Goal: Task Accomplishment & Management: Use online tool/utility

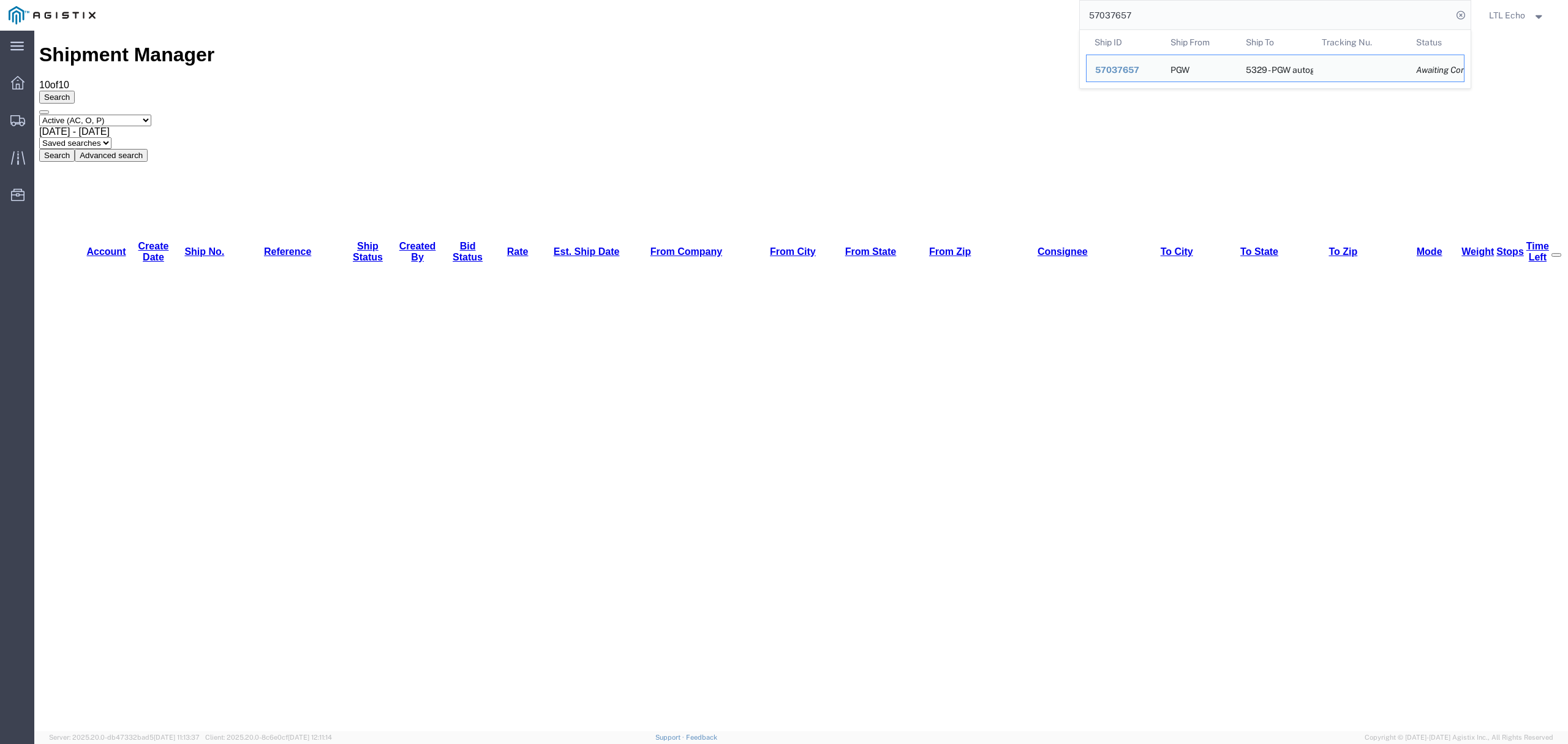
drag, startPoint x: 1133, startPoint y: 18, endPoint x: 978, endPoint y: 10, distance: 155.2
click at [978, 11] on div "57037657 Ship ID Ship From Ship To Tracking Nu. Status Ship ID 57037657 Ship Fr…" at bounding box center [787, 16] width 1367 height 31
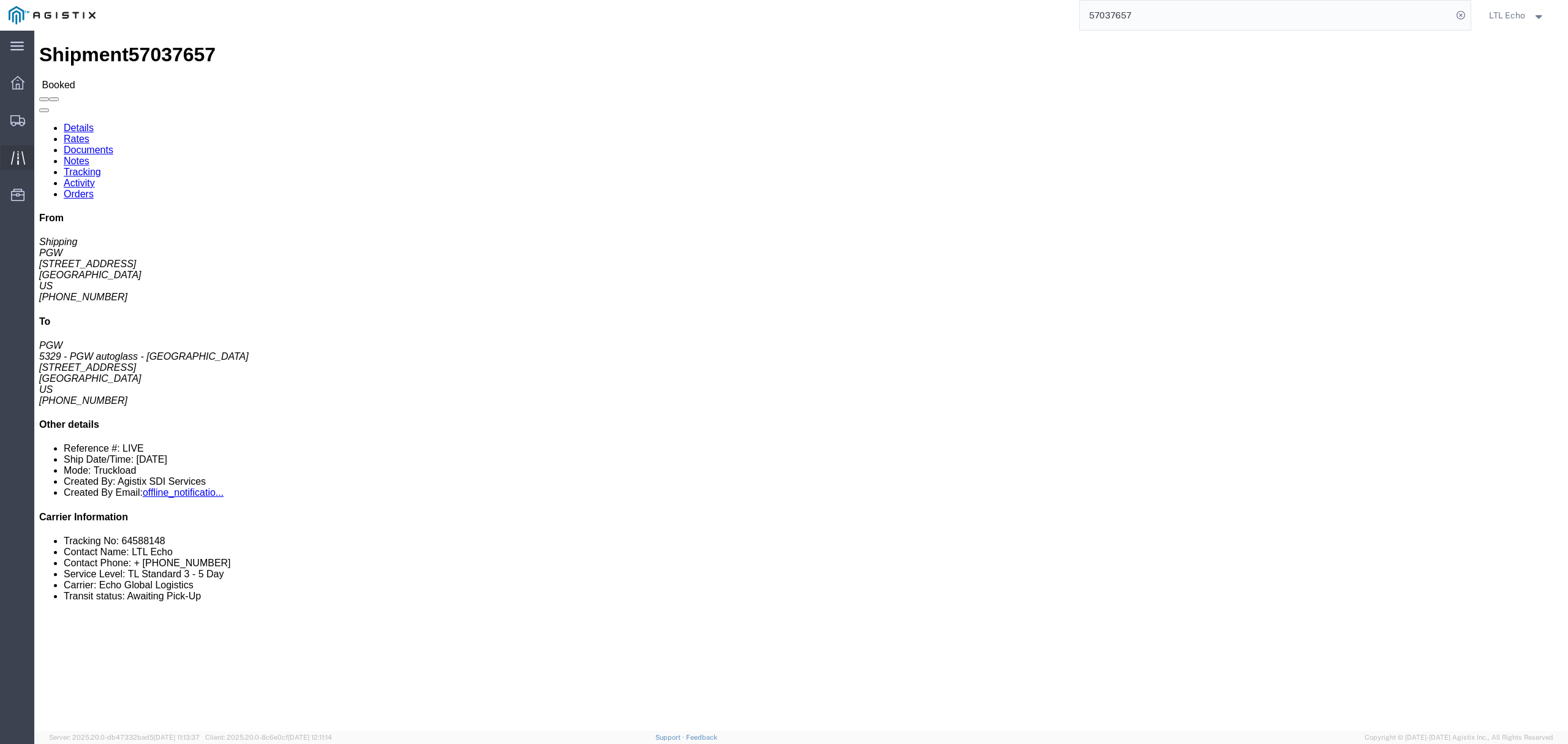
click at [18, 154] on icon at bounding box center [18, 157] width 14 height 14
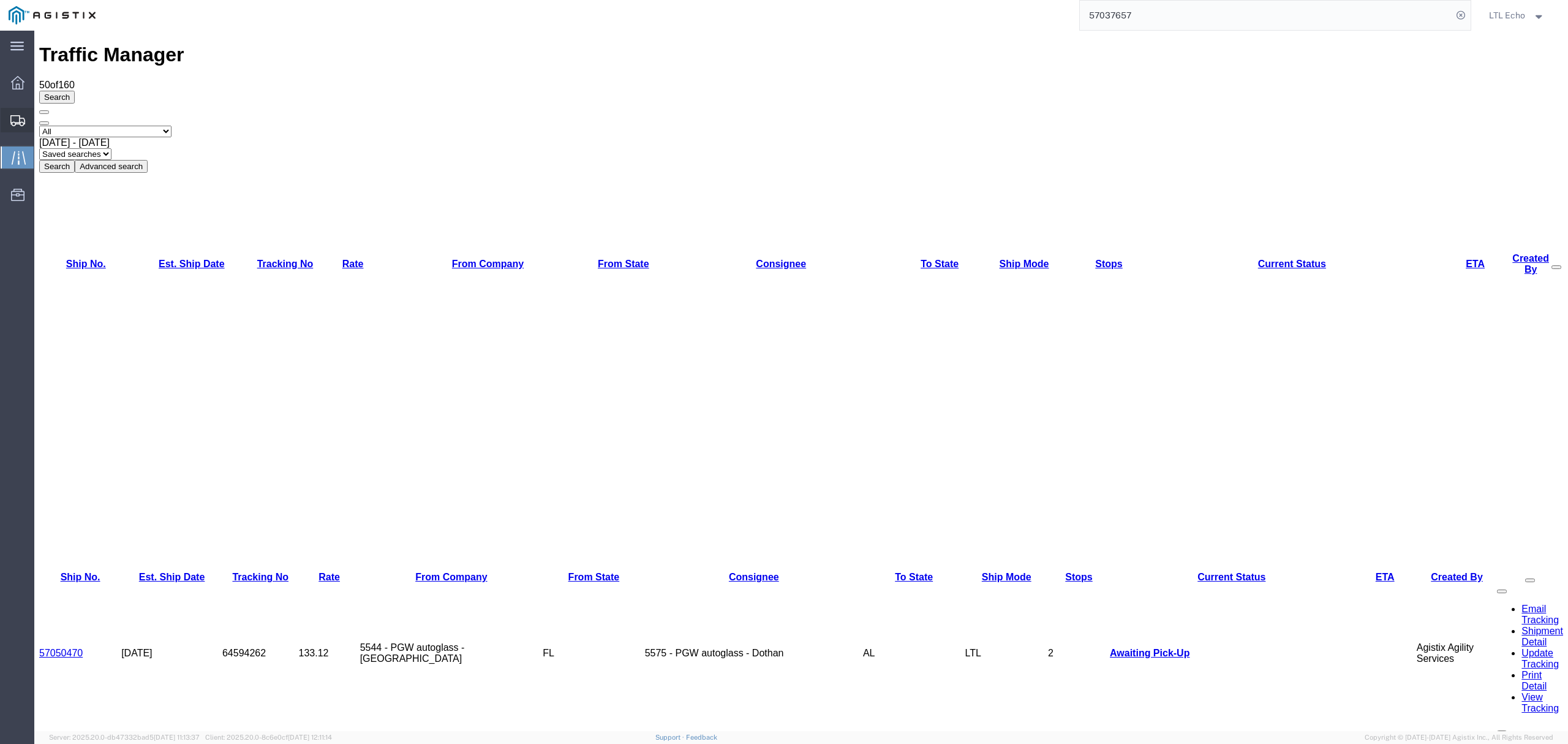
click at [23, 116] on icon at bounding box center [18, 120] width 15 height 11
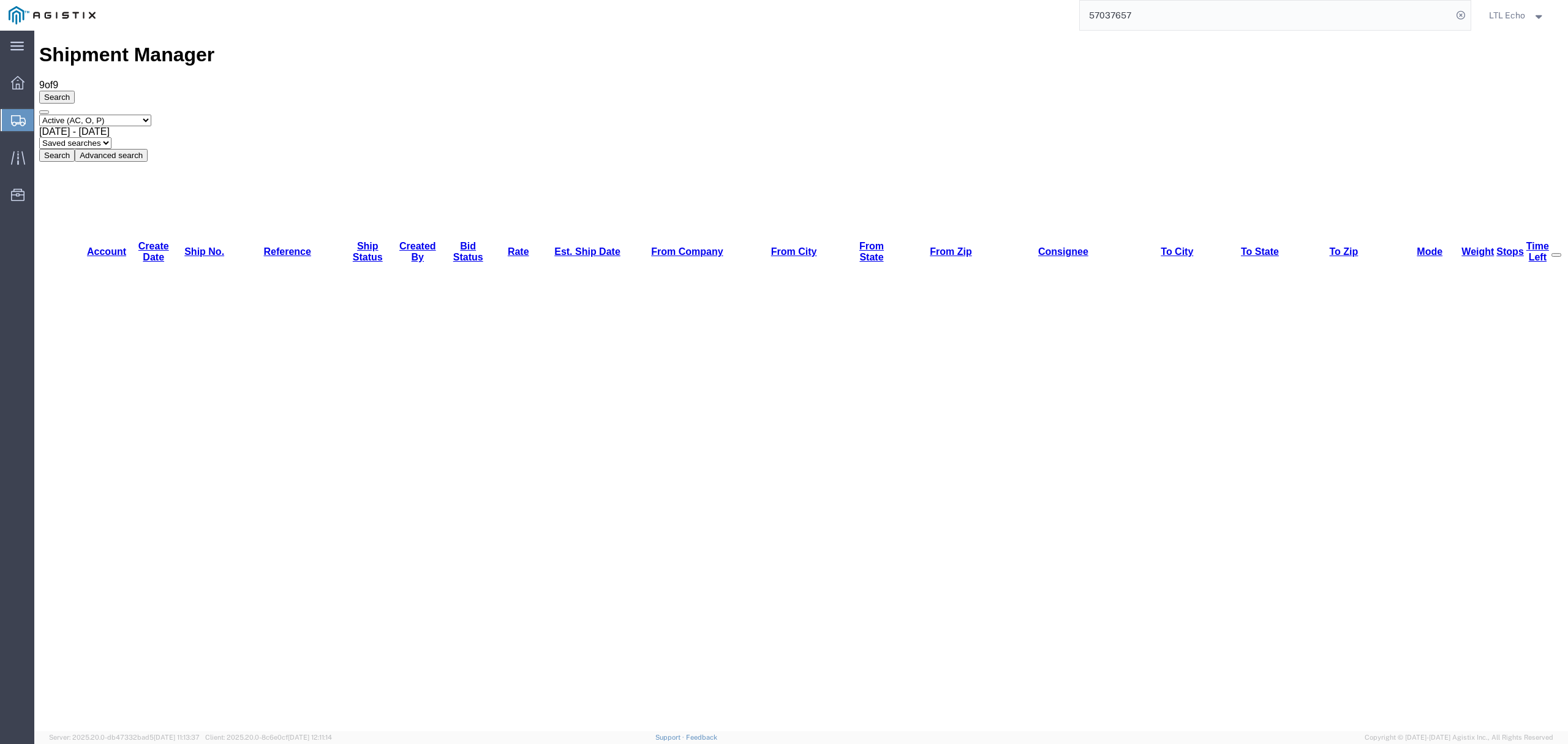
drag, startPoint x: 1258, startPoint y: 41, endPoint x: 840, endPoint y: 42, distance: 418.0
paste input "50494"
type input "57050494"
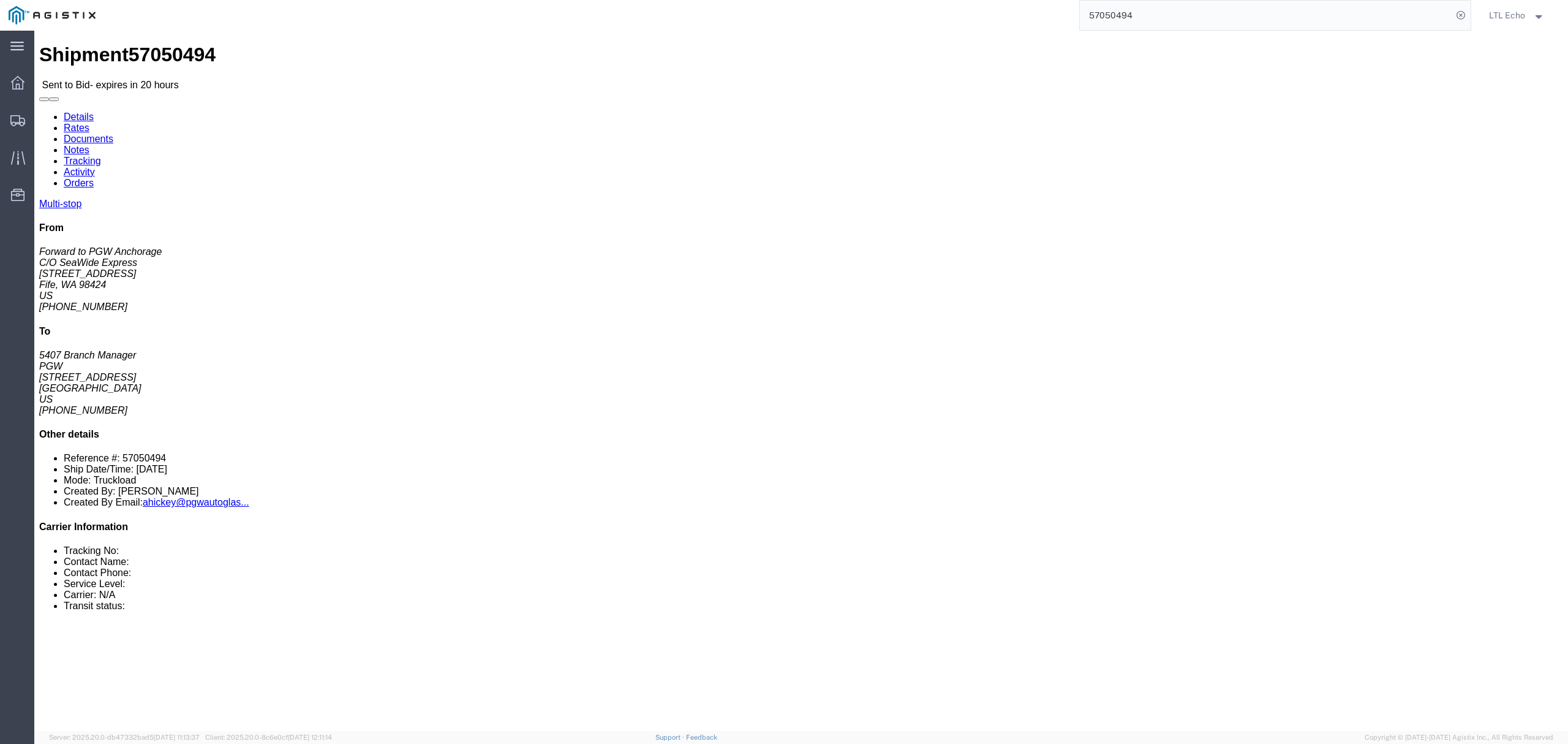
click link "Rates"
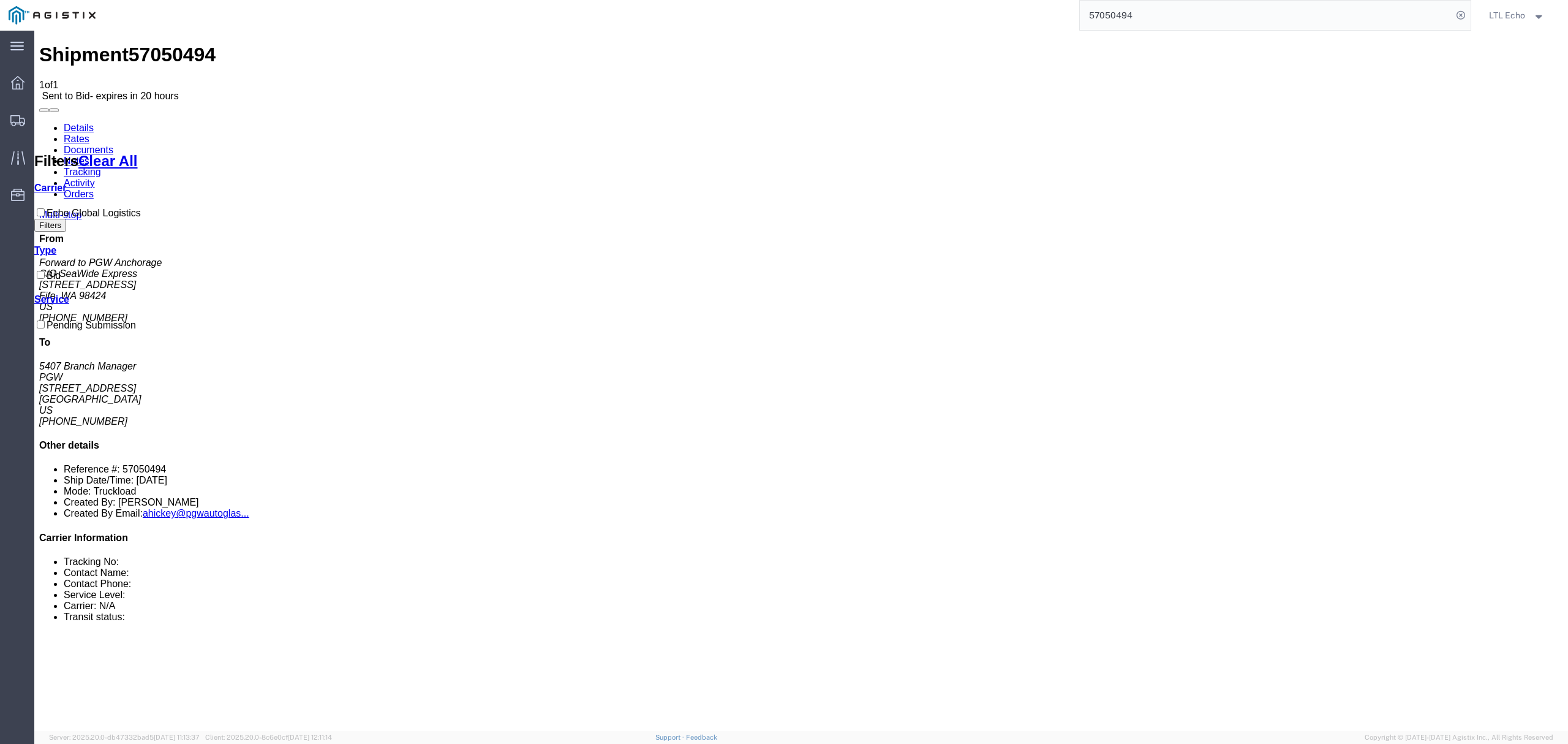
click at [84, 123] on link "Details" at bounding box center [78, 128] width 30 height 10
click address "C/O SeaWide Express (Forward to PGW Anchorage) SWE984 [STREET_ADDRESS] [PHONE_N…"
copy address "98424"
click address "PGW (5407 Branch Manager) [STREET_ADDRESS] [PHONE_NUMBER] [EMAIL_ADDRESS][DOMAI…"
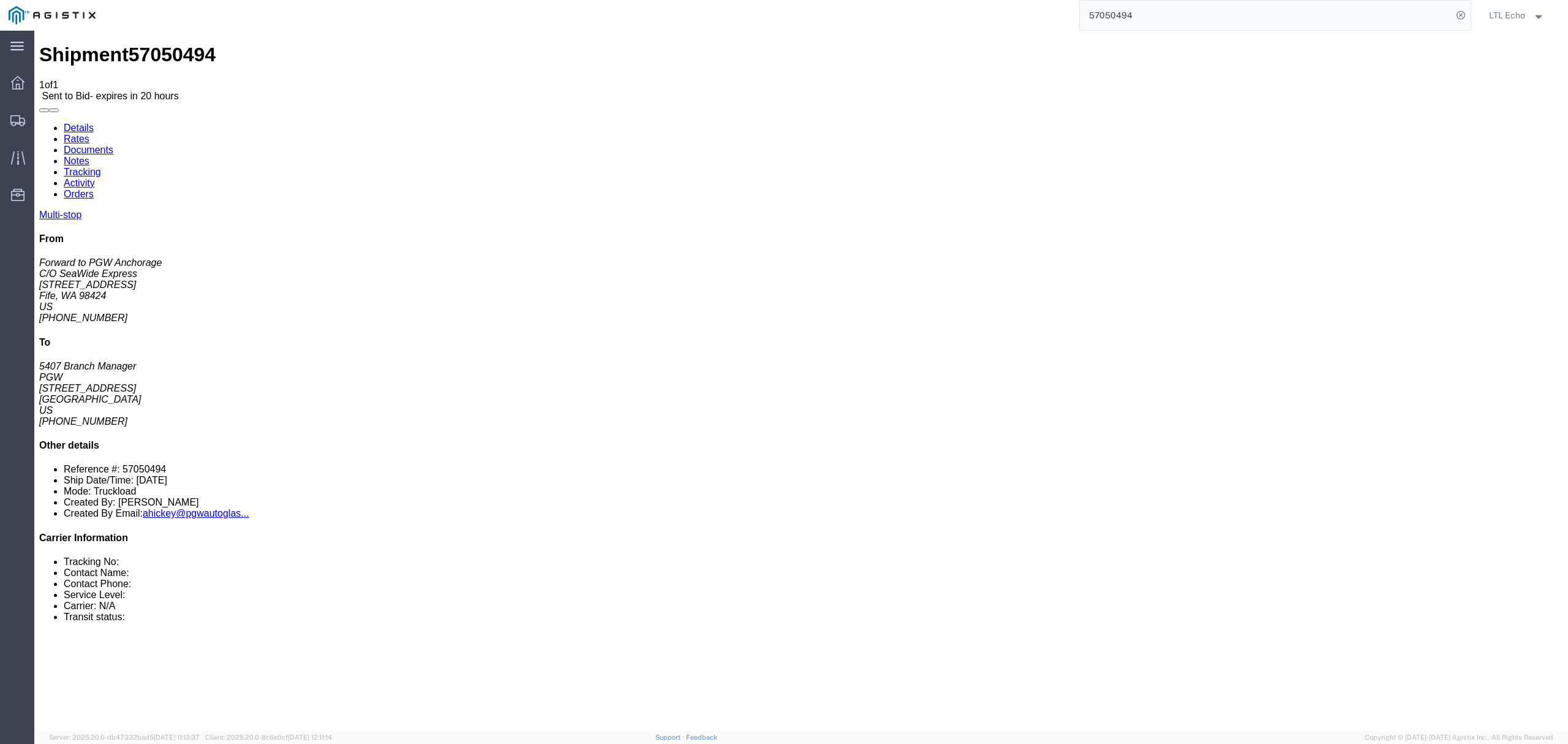
click address "PGW (5407 Branch Manager) [STREET_ADDRESS] [PHONE_NUMBER] [EMAIL_ADDRESS][DOMAI…"
copy address "85307"
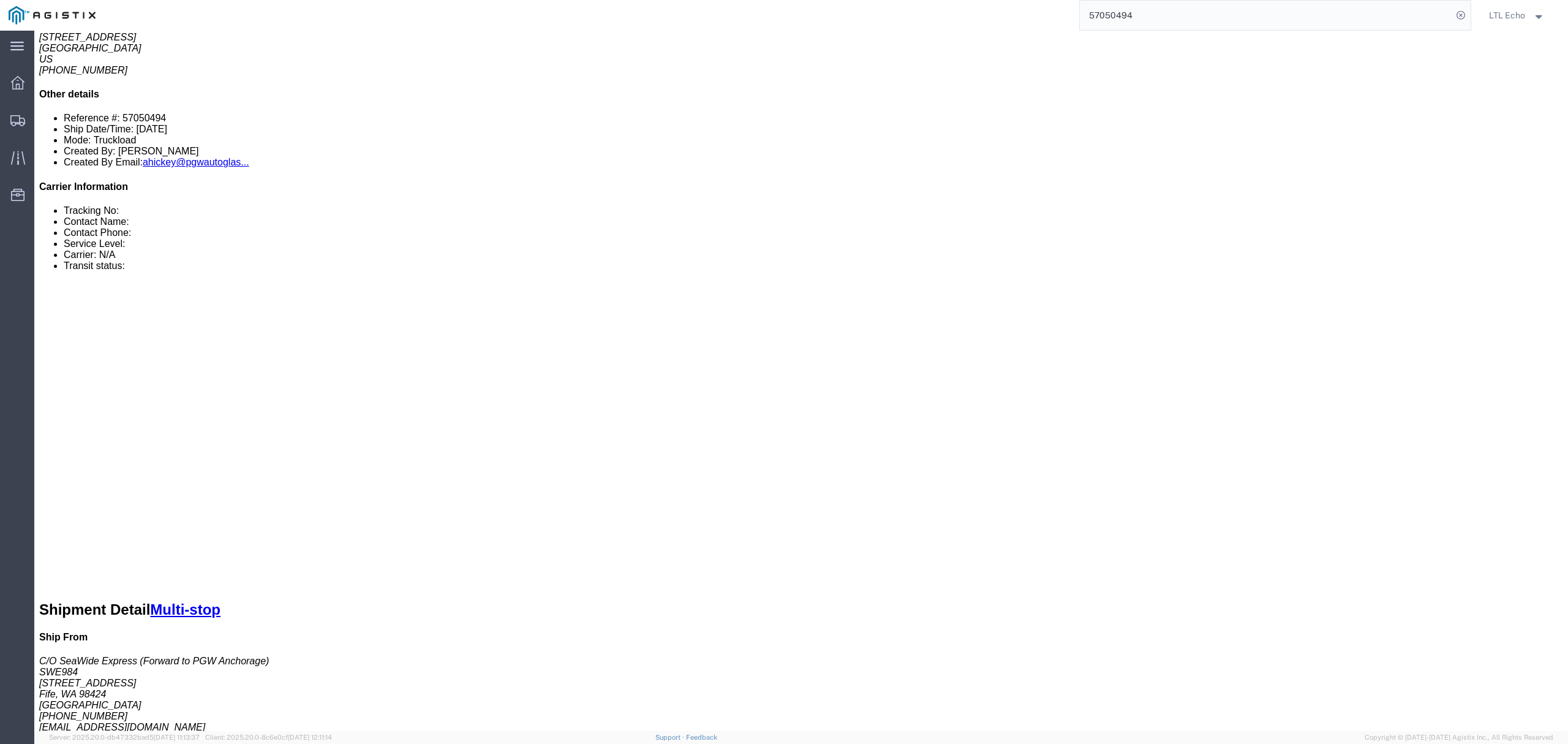
scroll to position [337, 0]
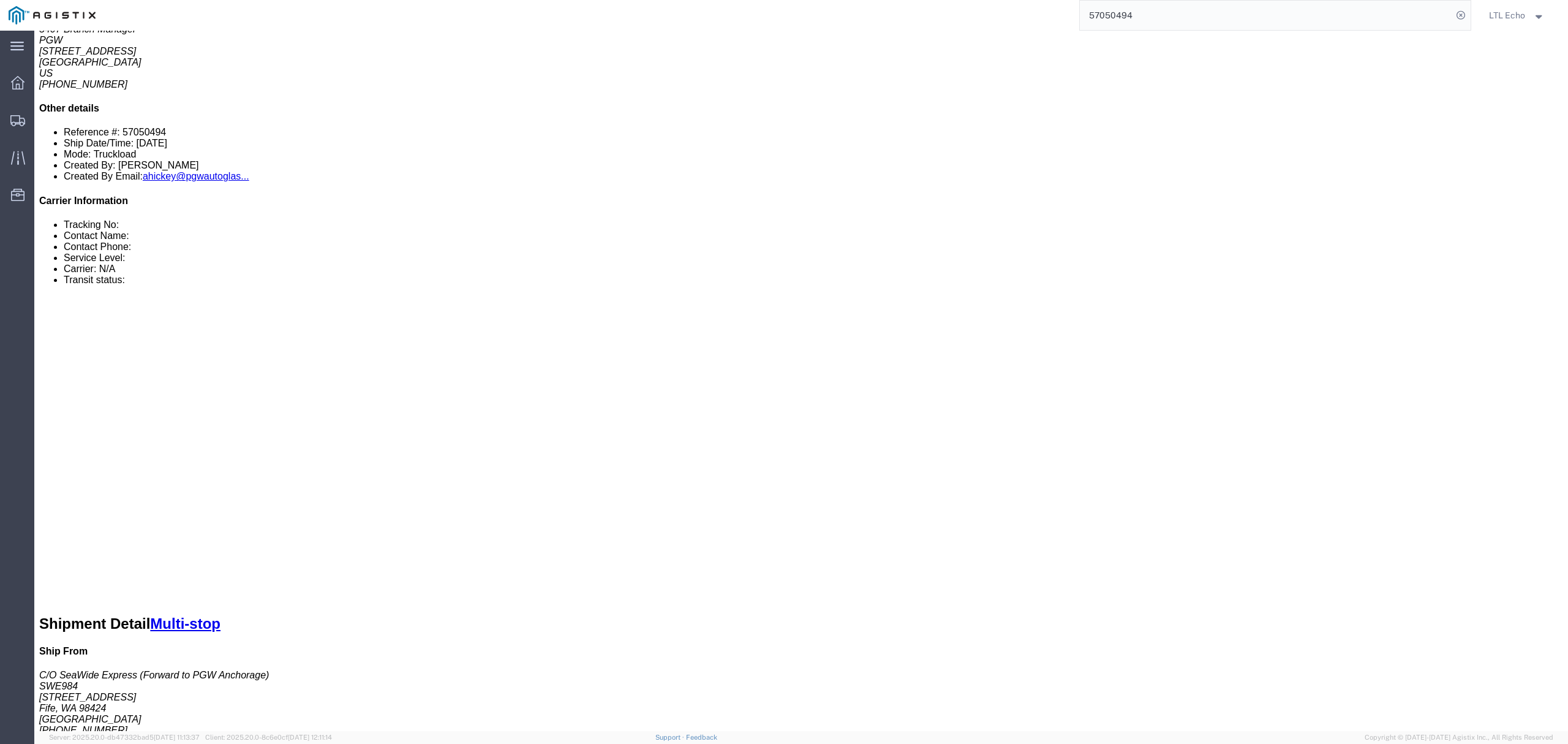
click link "Enter / Modify Bid"
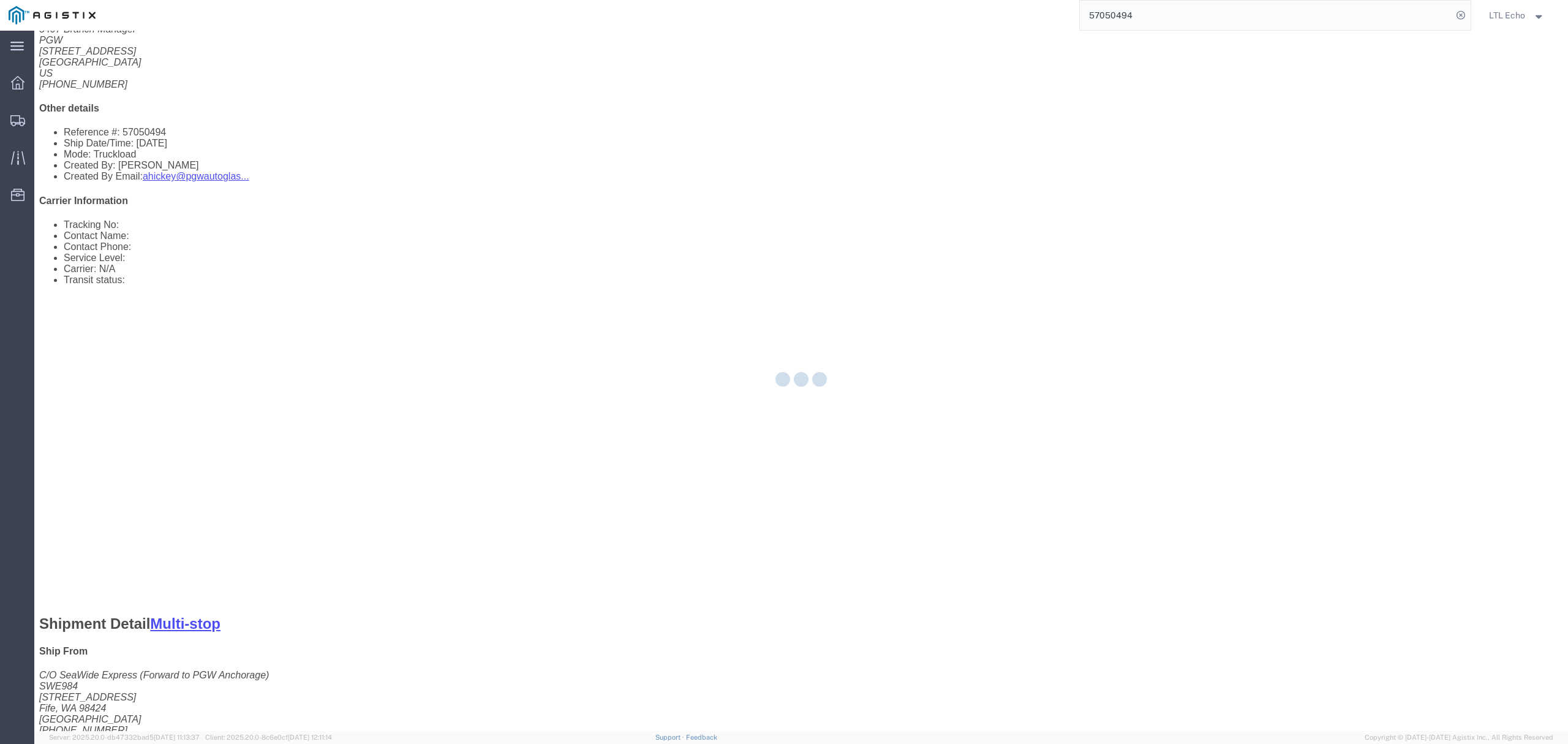
select select "4622"
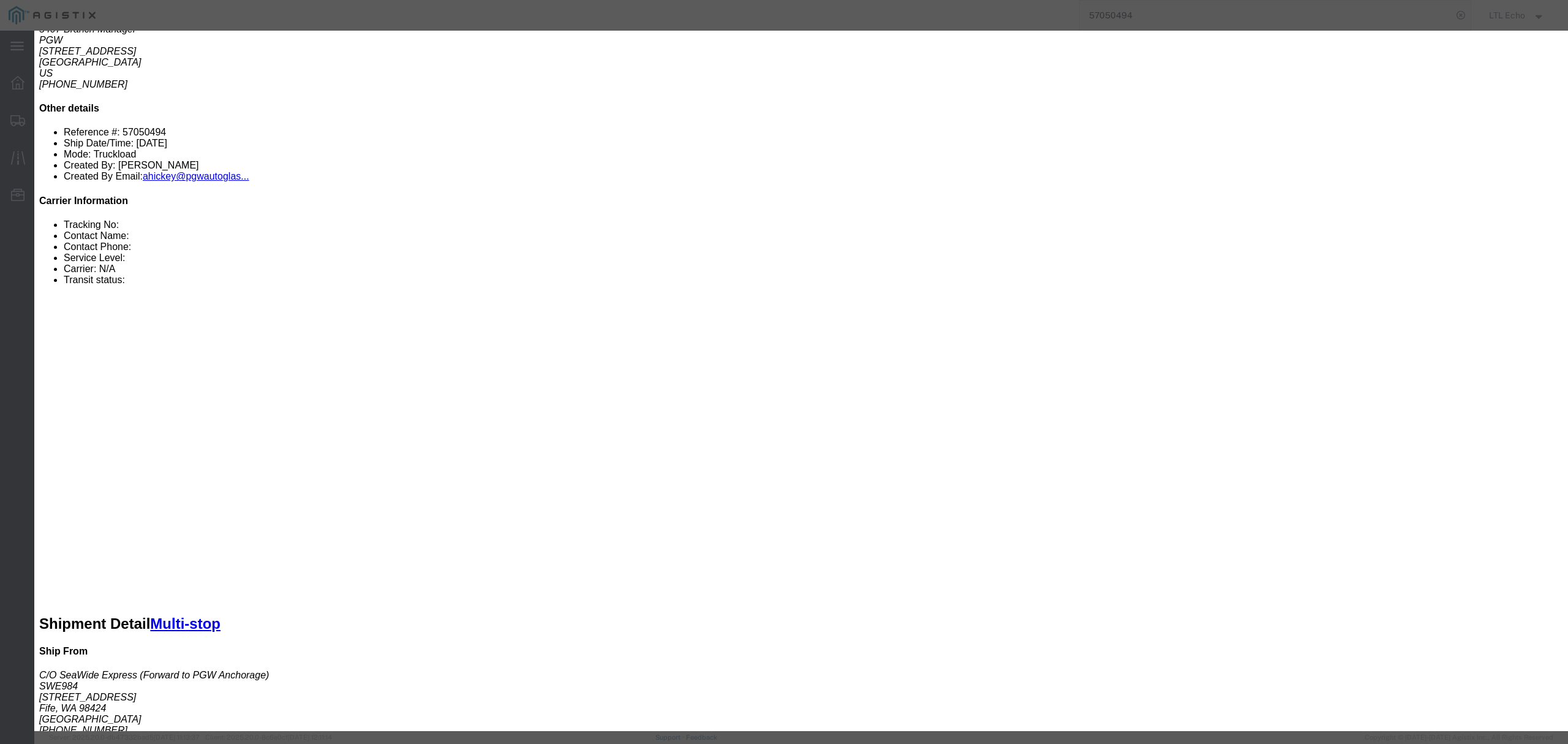
click input "text"
type input "57050494"
click select "Select Guaranteed Next Day LTL Standard 3-5 Day Rail TL Standard 3 - 5 Day"
select select "13989"
click select "Select Guaranteed Next Day LTL Standard 3-5 Day Rail TL Standard 3 - 5 Day"
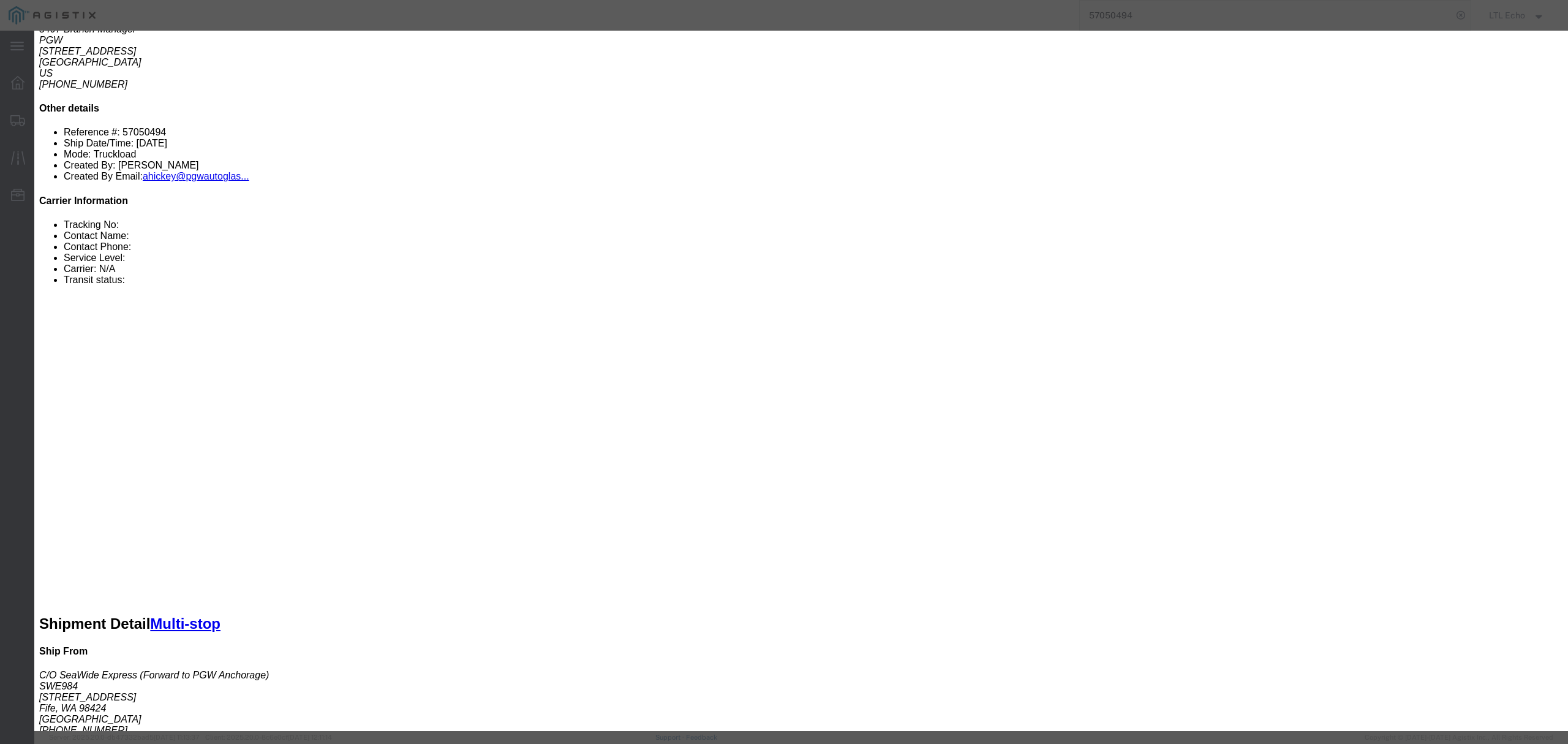
click div "Mode Select Air Less than Truckload Multi-Leg Ocean Freight Rail Small Parcel T…"
click input "number"
type input "2350"
click button "Submit"
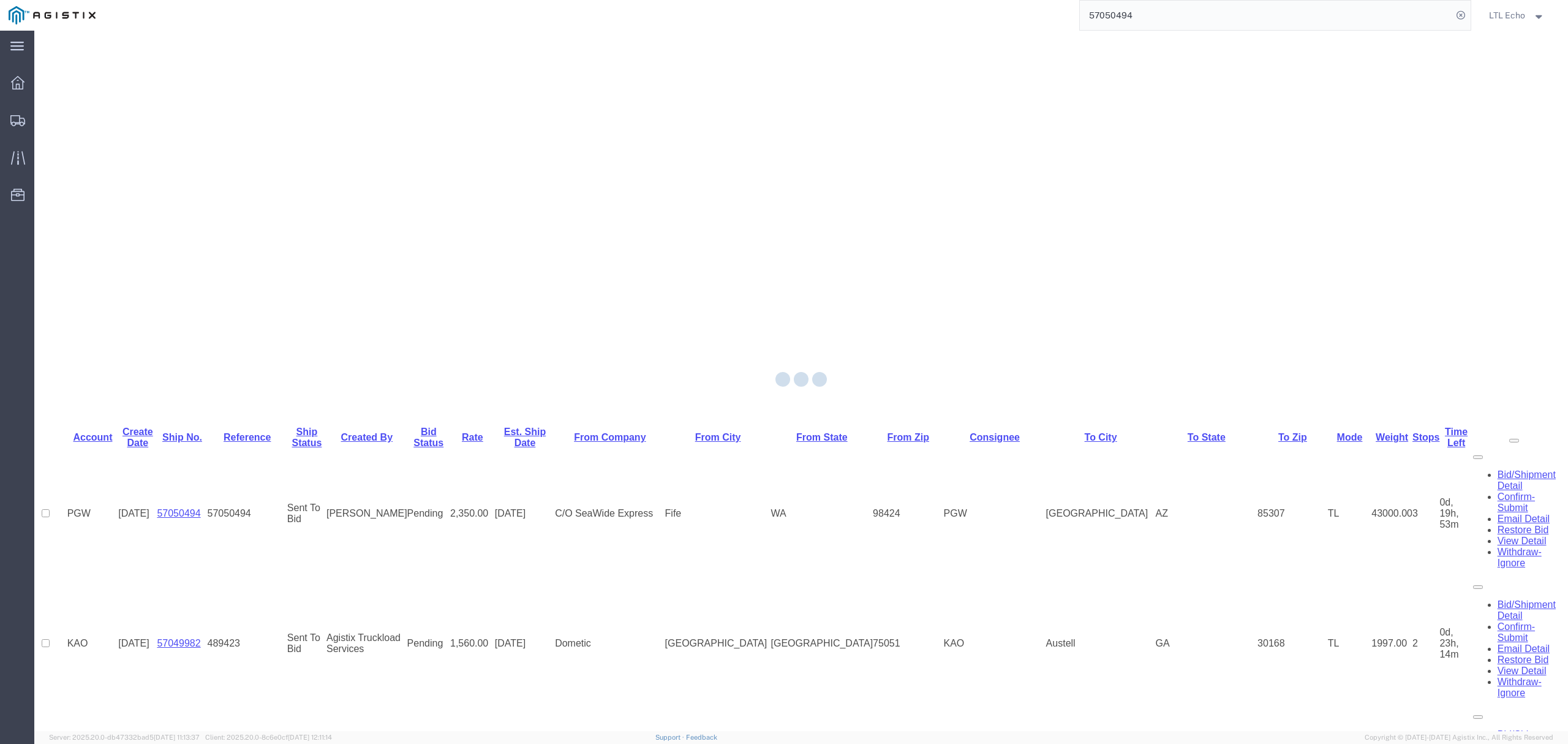
scroll to position [0, 0]
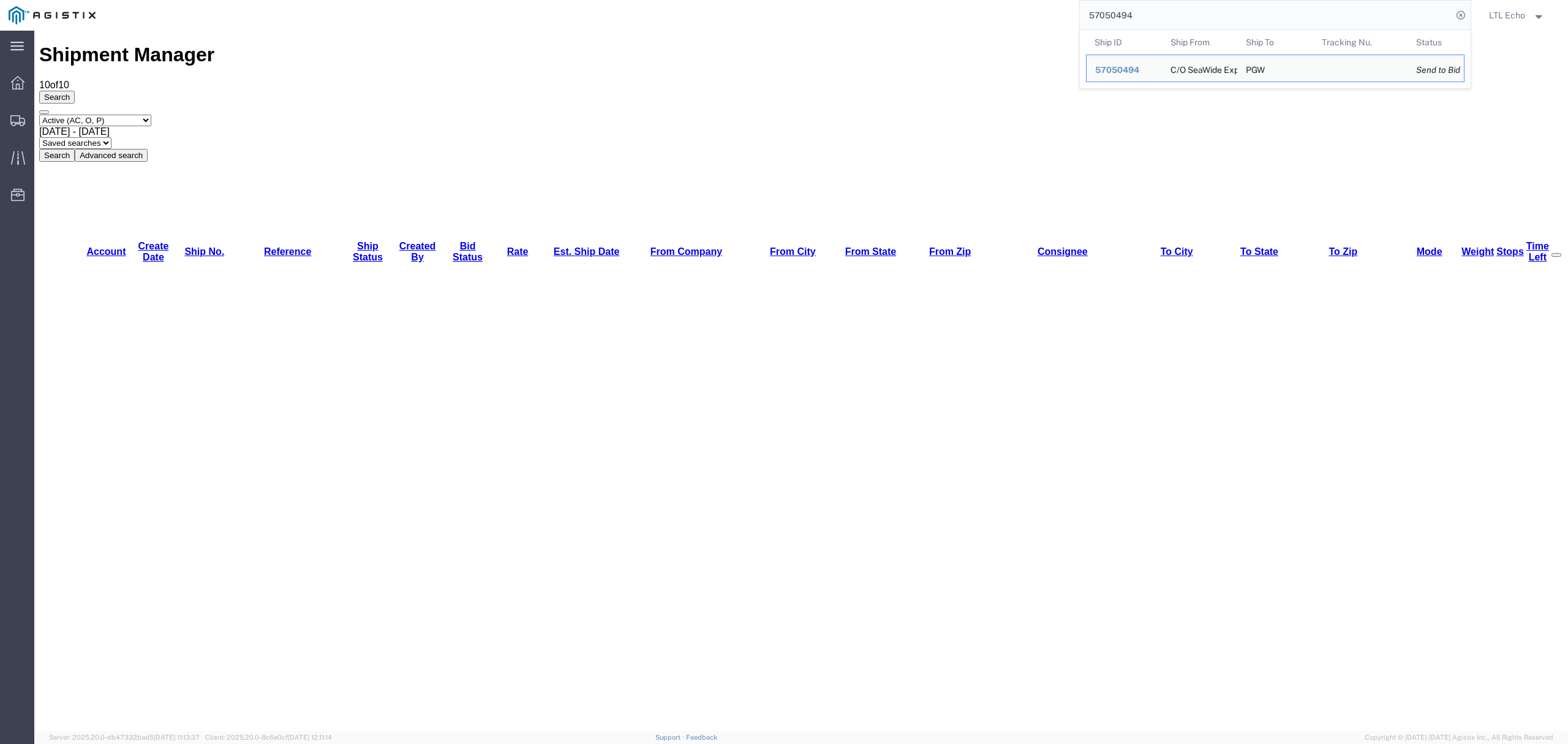
drag, startPoint x: 1204, startPoint y: 44, endPoint x: 863, endPoint y: 66, distance: 341.7
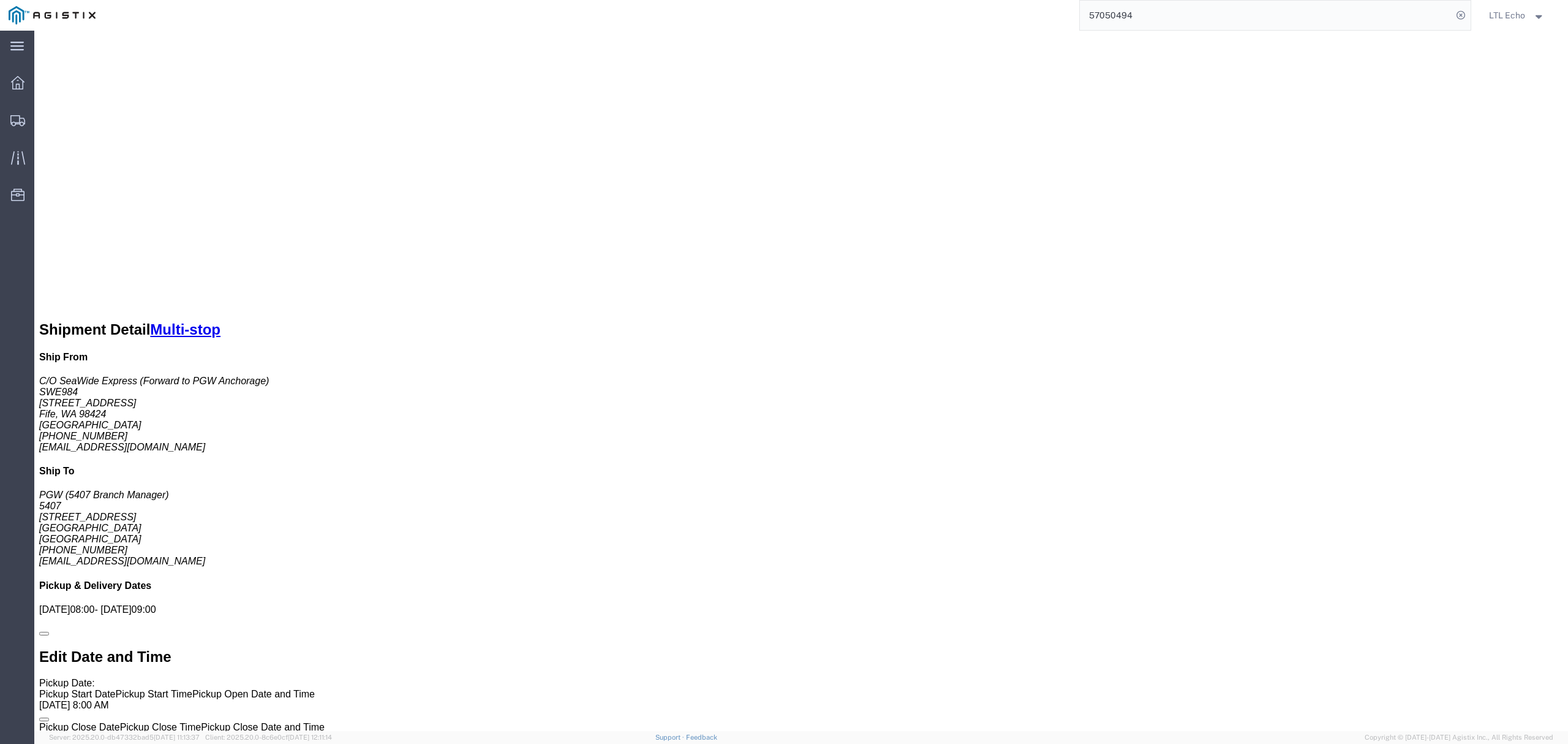
scroll to position [653, 0]
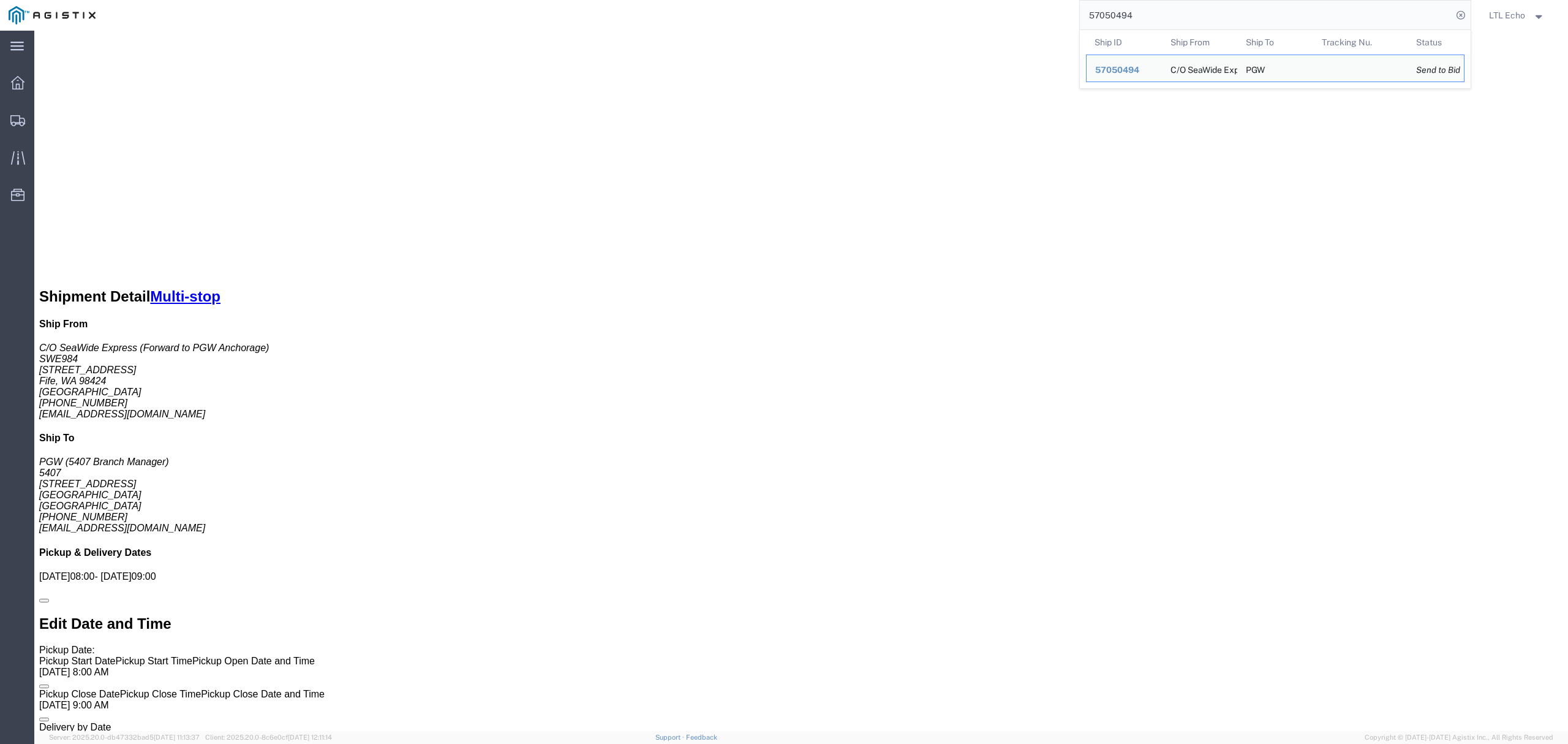
drag, startPoint x: 1154, startPoint y: 13, endPoint x: 1021, endPoint y: 26, distance: 133.6
click at [1021, 26] on div "57050494 Ship ID Ship From Ship To Tracking Nu. Status Ship ID 57050494 Ship Fr…" at bounding box center [787, 16] width 1367 height 31
paste input "6995231"
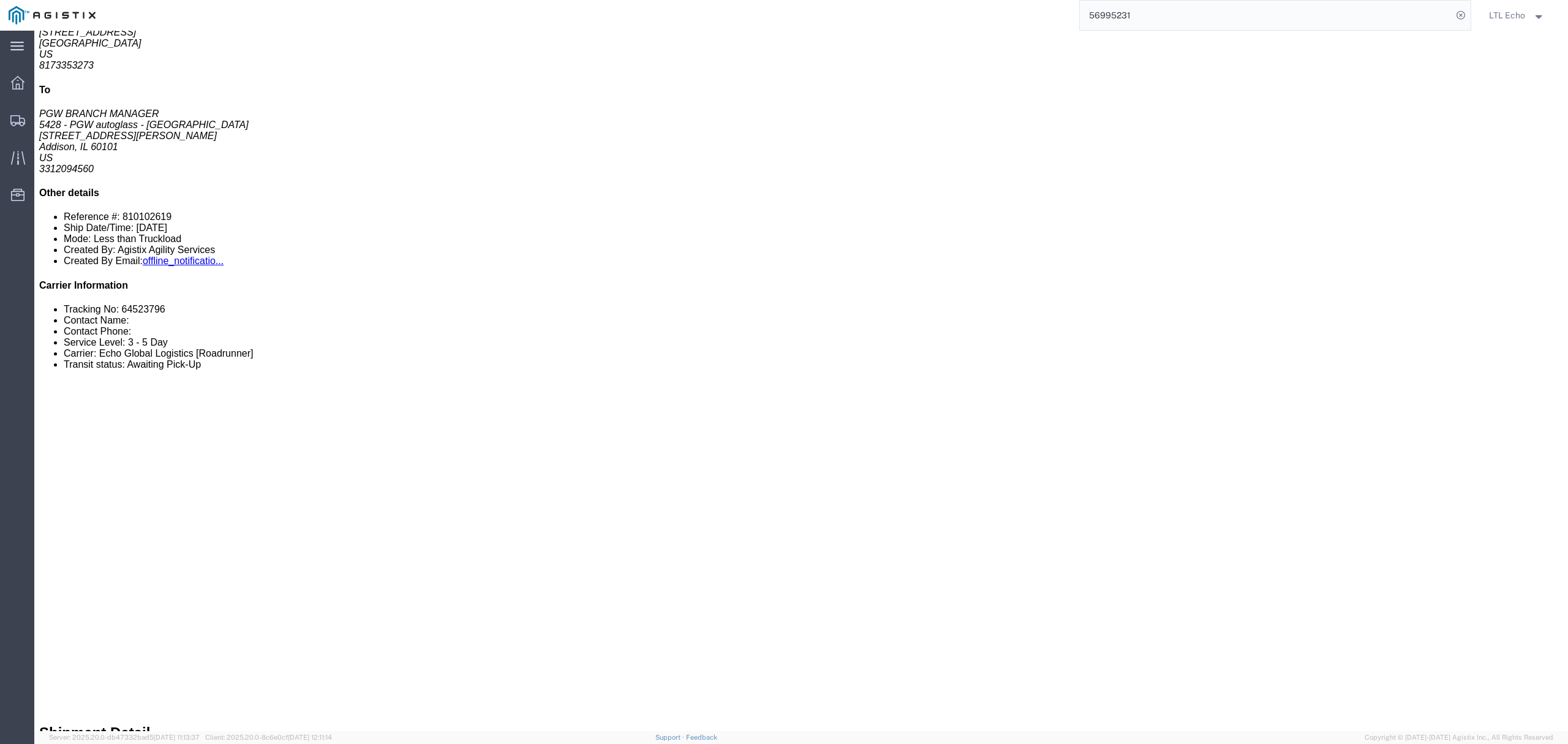
scroll to position [232, 0]
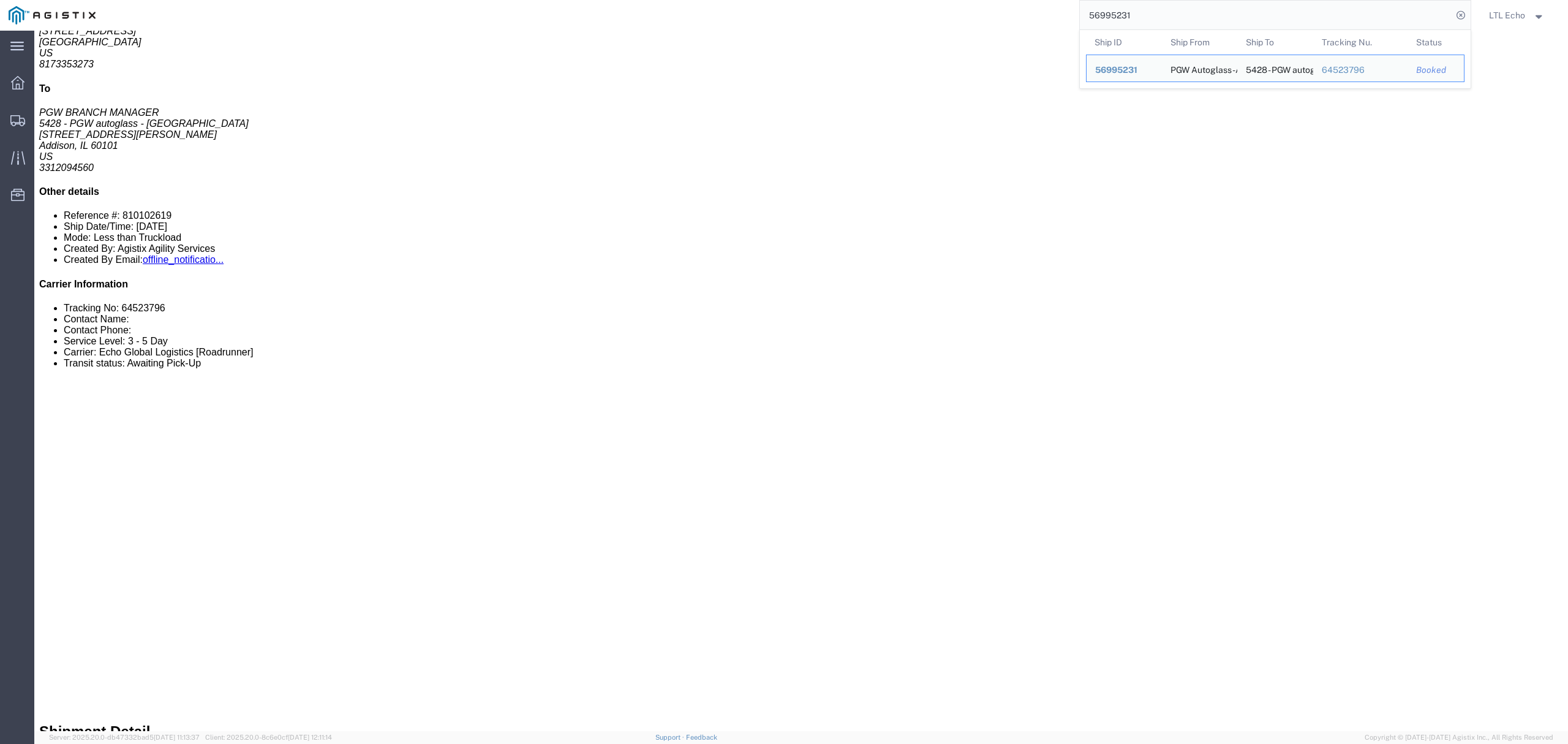
drag, startPoint x: 1147, startPoint y: 18, endPoint x: 1020, endPoint y: 13, distance: 127.1
click at [1020, 13] on div "56995231 Ship ID Ship From Ship To Tracking Nu. Status Ship ID 56995231 Ship Fr…" at bounding box center [787, 16] width 1367 height 31
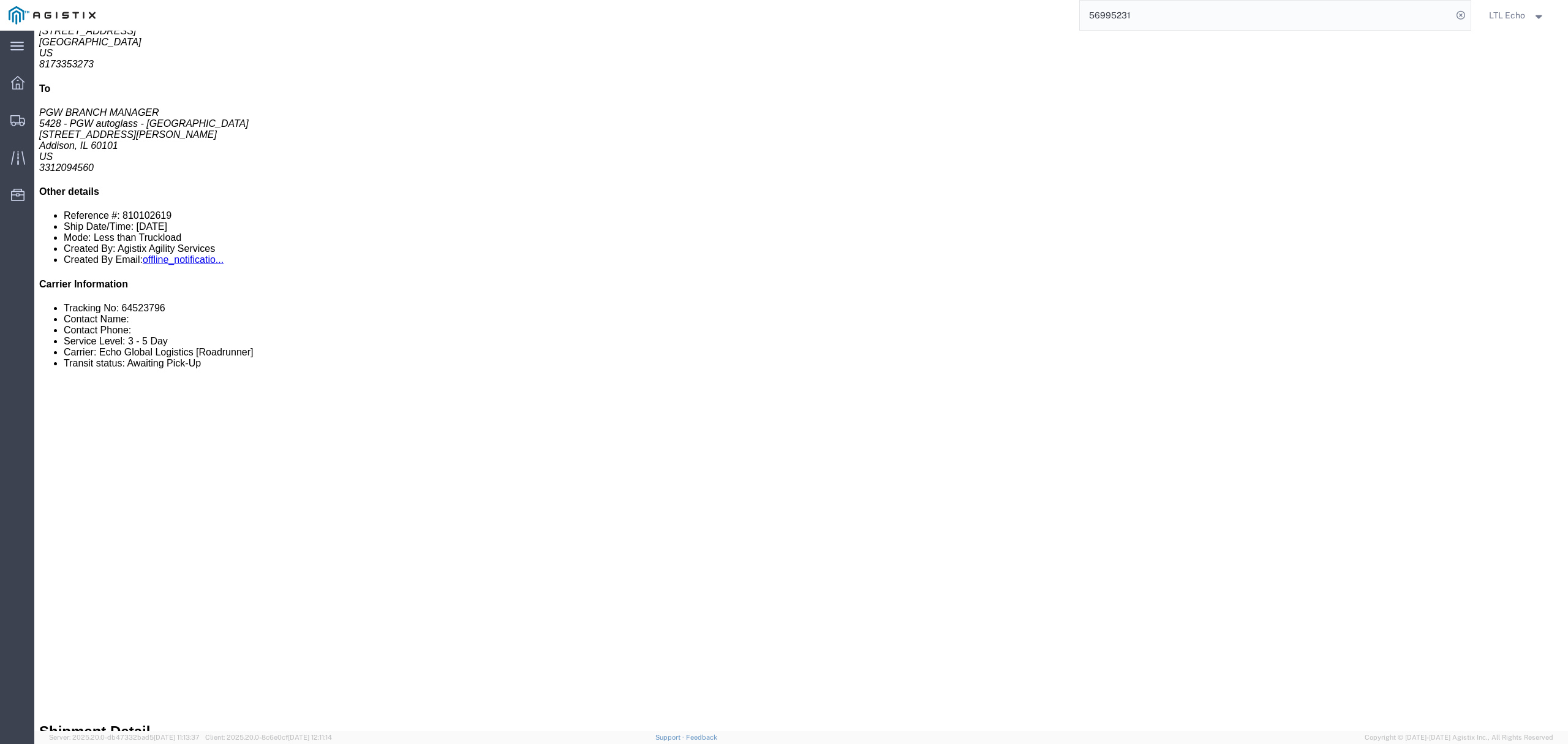
paste input "64471788"
type input "64471788"
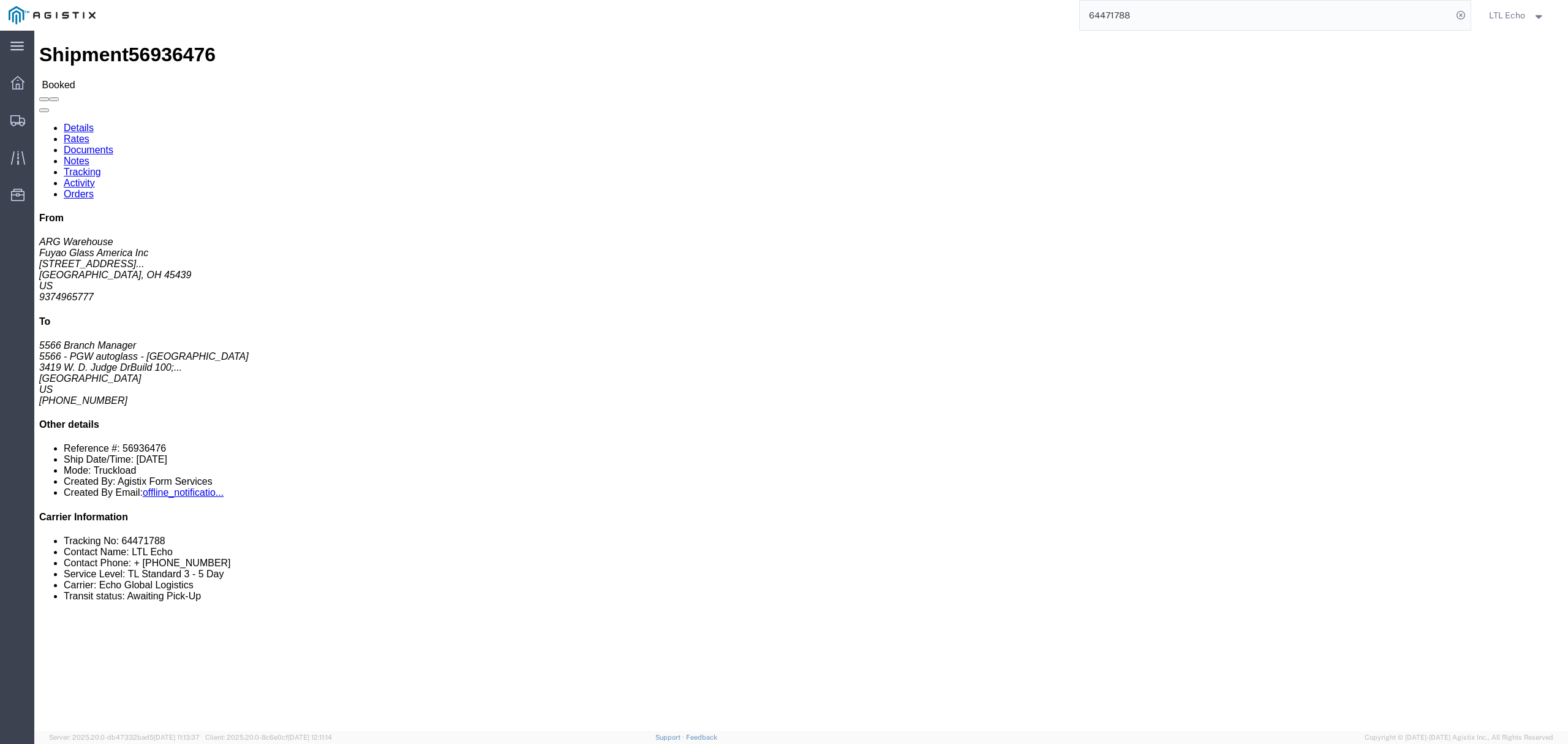
click link "Rates"
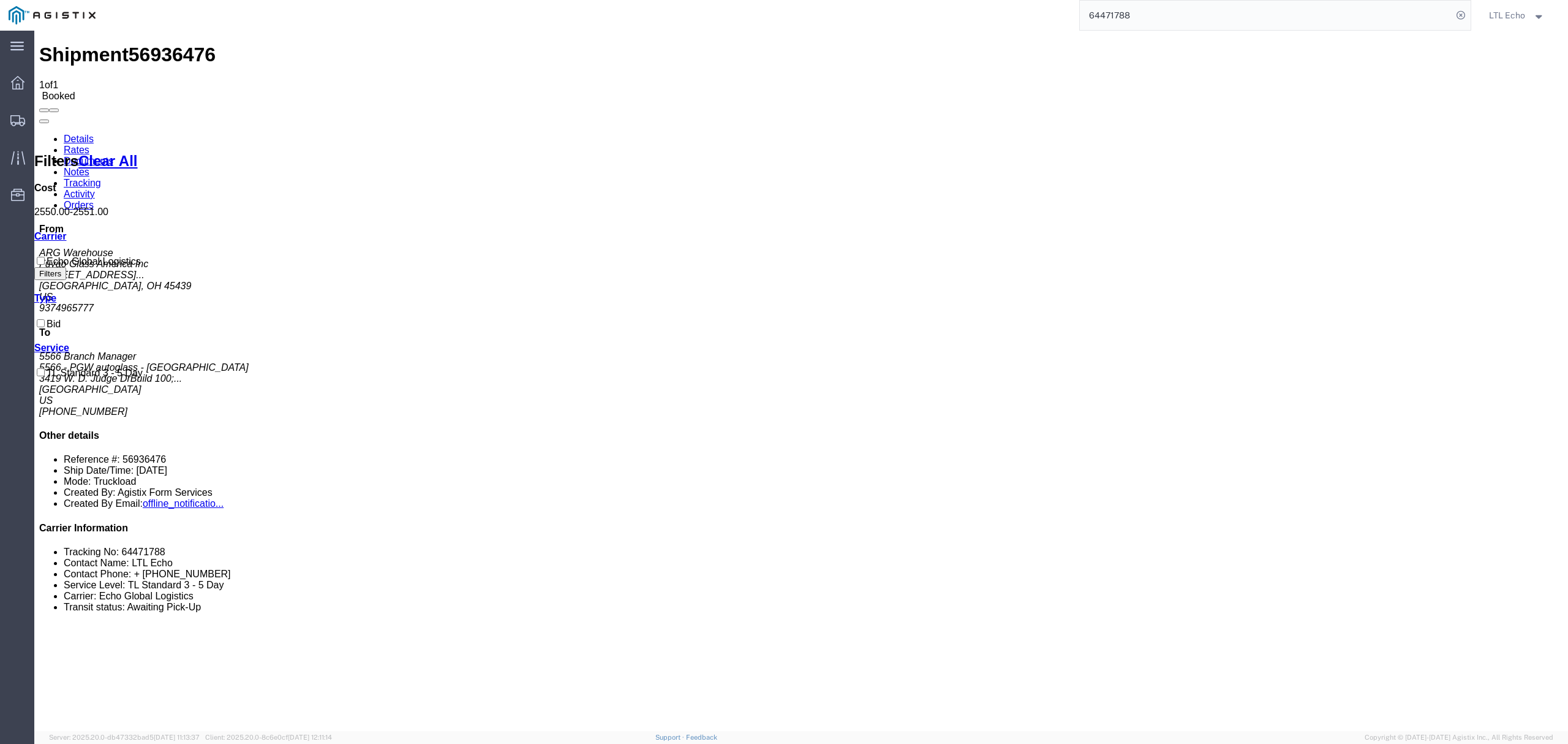
click at [79, 134] on link "Details" at bounding box center [78, 139] width 30 height 10
click address "Fuyao Glass America Inc (ARG Warehouse) FUYA [STREET_ADDRESS][PERSON_NAME] Attn…"
copy address "9374965777"
click address "Fuyao Glass America Inc (ARG Warehouse) FUYA [STREET_ADDRESS][PERSON_NAME] Attn…"
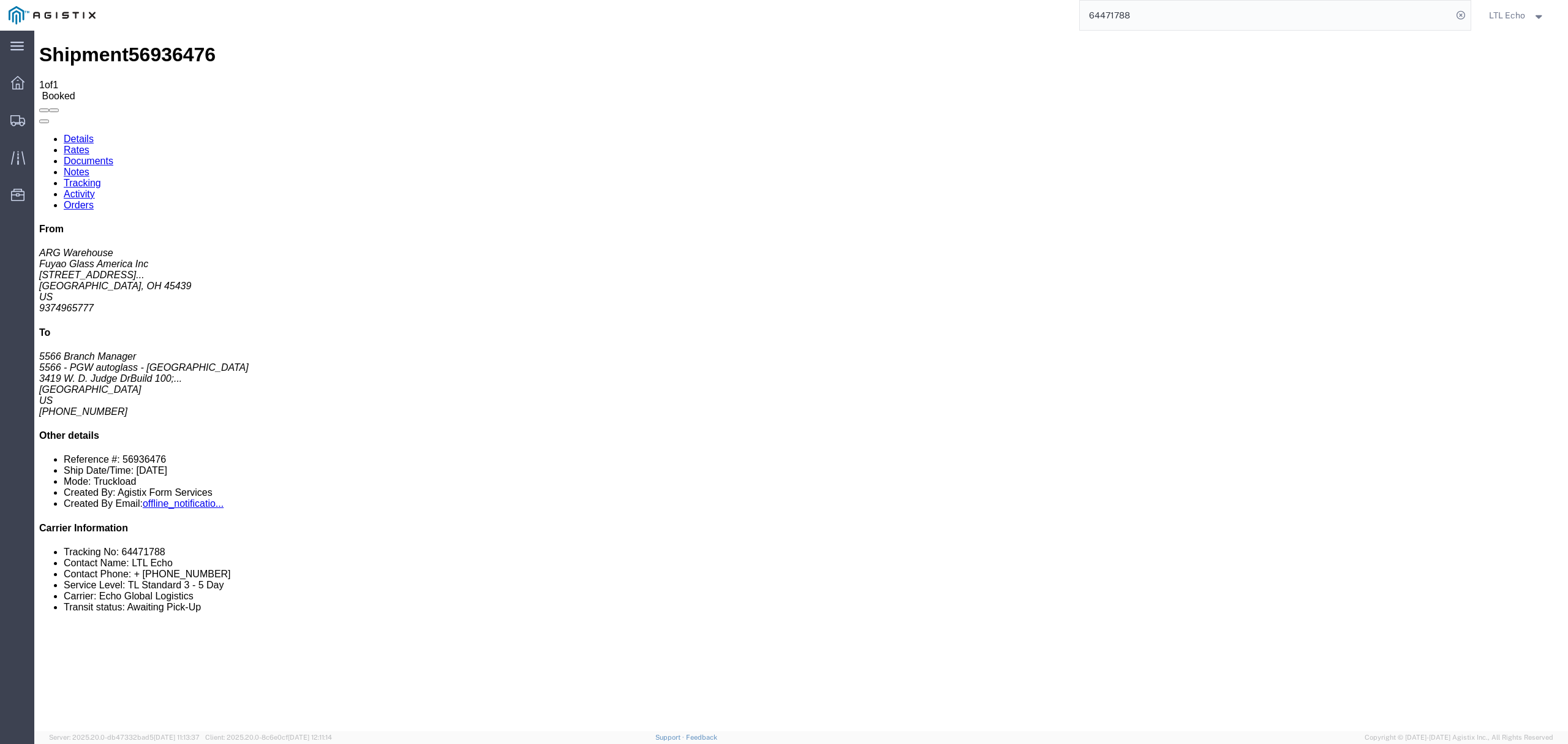
click address "Fuyao Glass America Inc (ARG Warehouse) FUYA [STREET_ADDRESS][PERSON_NAME] Attn…"
copy div "[EMAIL_ADDRESS][DOMAIN_NAME]"
click div "48 Your Packaging Total weight: 39000.00 LBS Dimensions: L 48.00 x W 8.00 x H 8…"
click at [8, 123] on div at bounding box center [18, 120] width 34 height 24
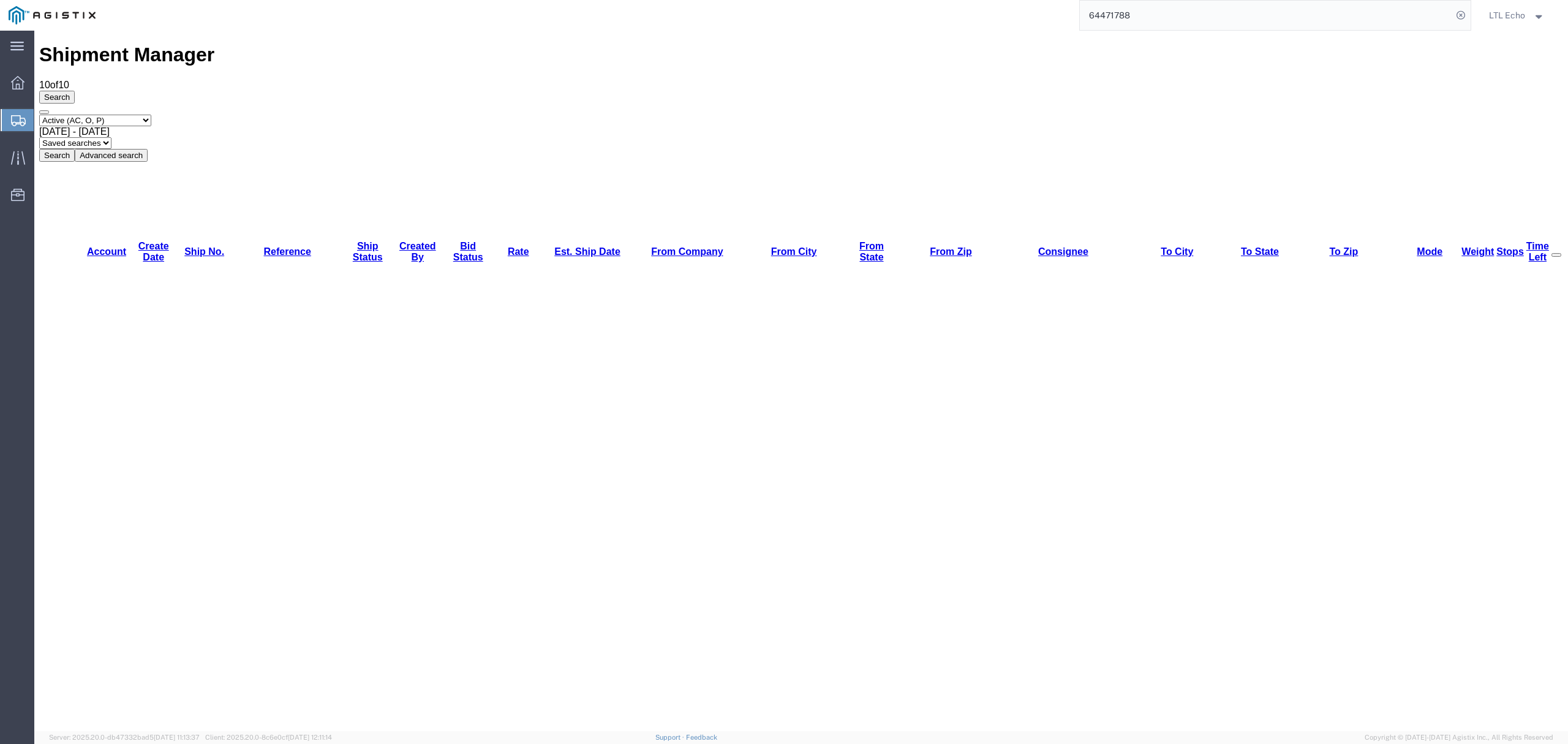
click at [75, 149] on button "Search" at bounding box center [57, 155] width 35 height 13
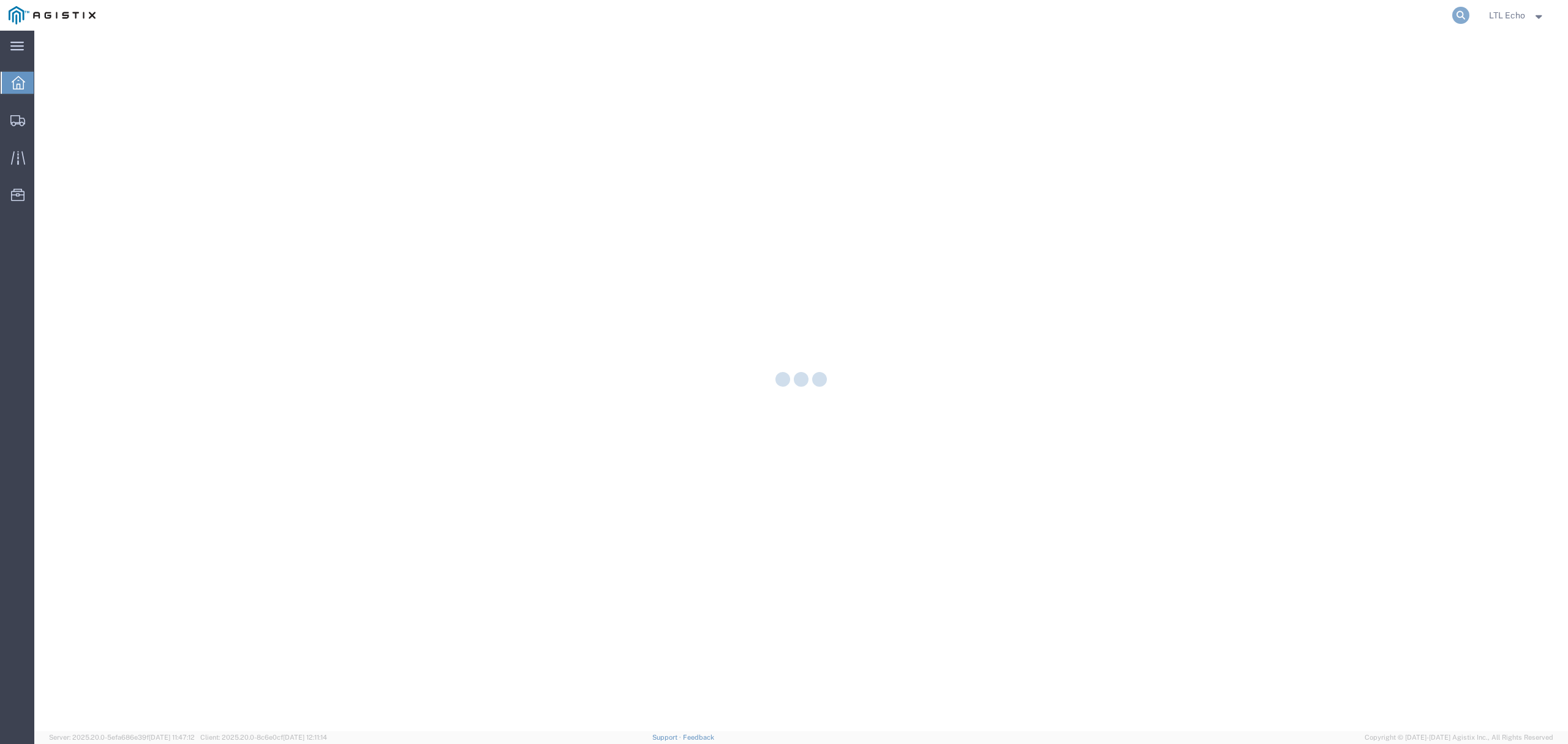
click at [1457, 20] on icon at bounding box center [1460, 15] width 17 height 17
click at [1434, 24] on input "search" at bounding box center [1265, 16] width 373 height 30
paste input "56671802"
type input "56671802"
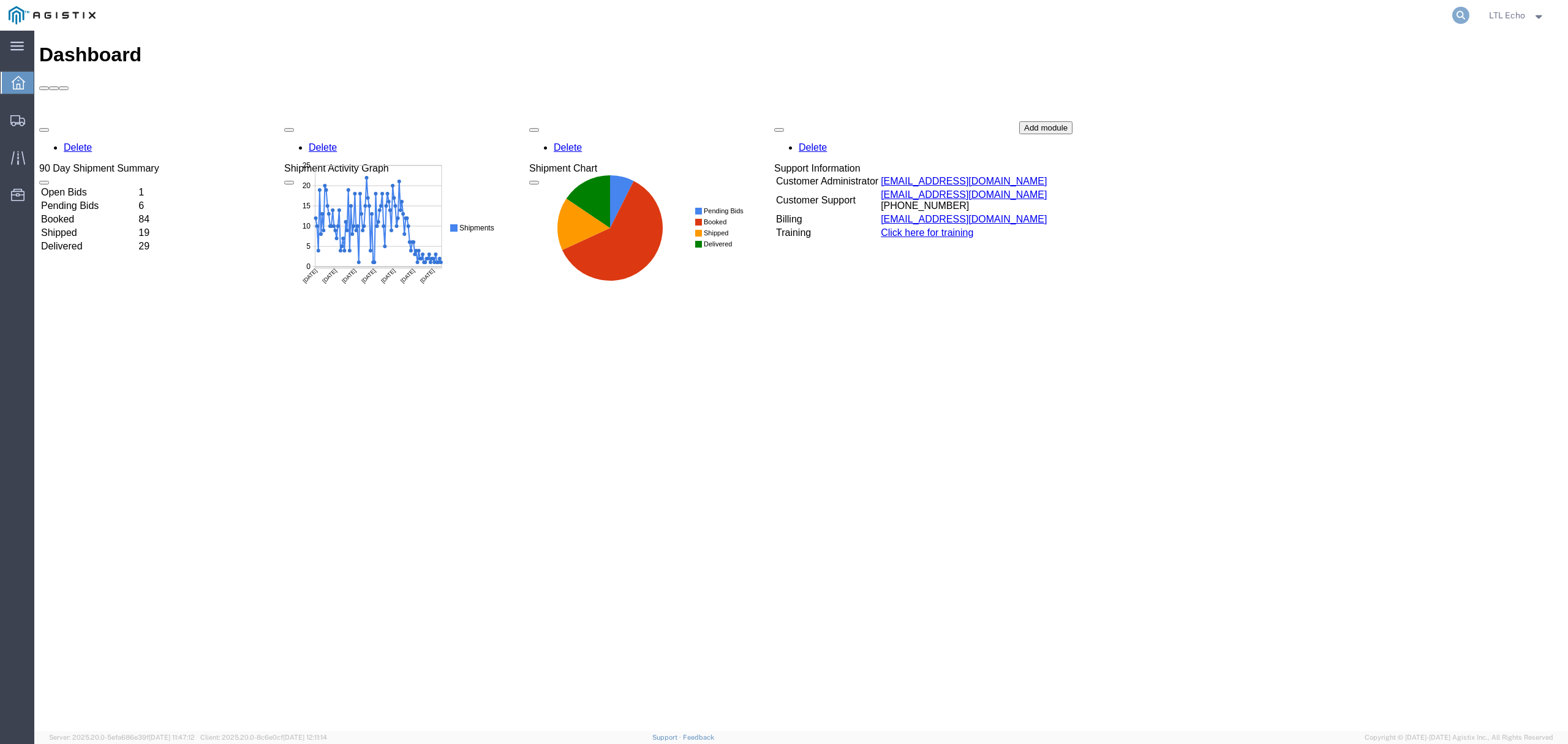
click at [1456, 13] on icon at bounding box center [1460, 15] width 17 height 17
click at [1403, 16] on input "search" at bounding box center [1265, 16] width 373 height 30
paste input "56924196"
type input "56924196"
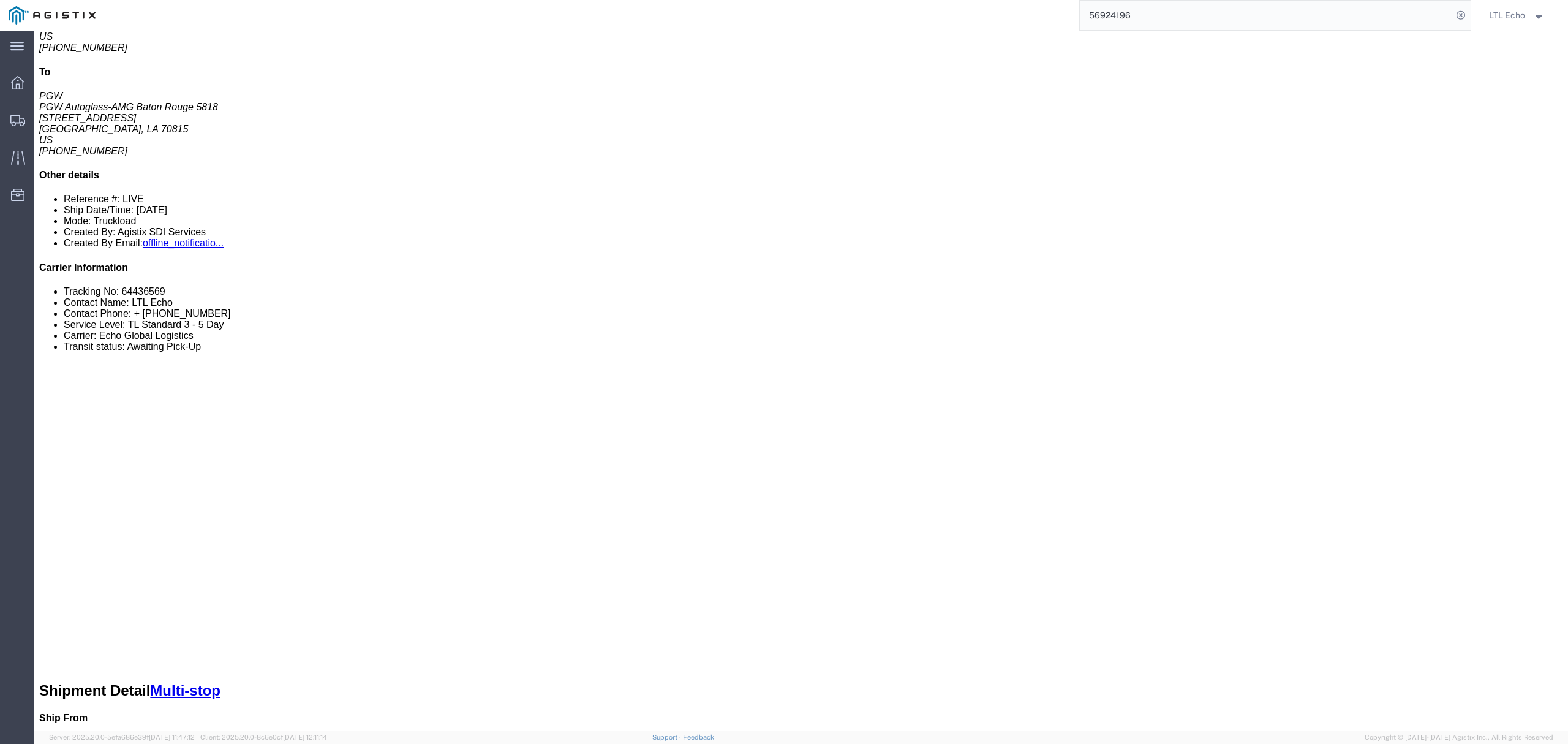
scroll to position [326, 0]
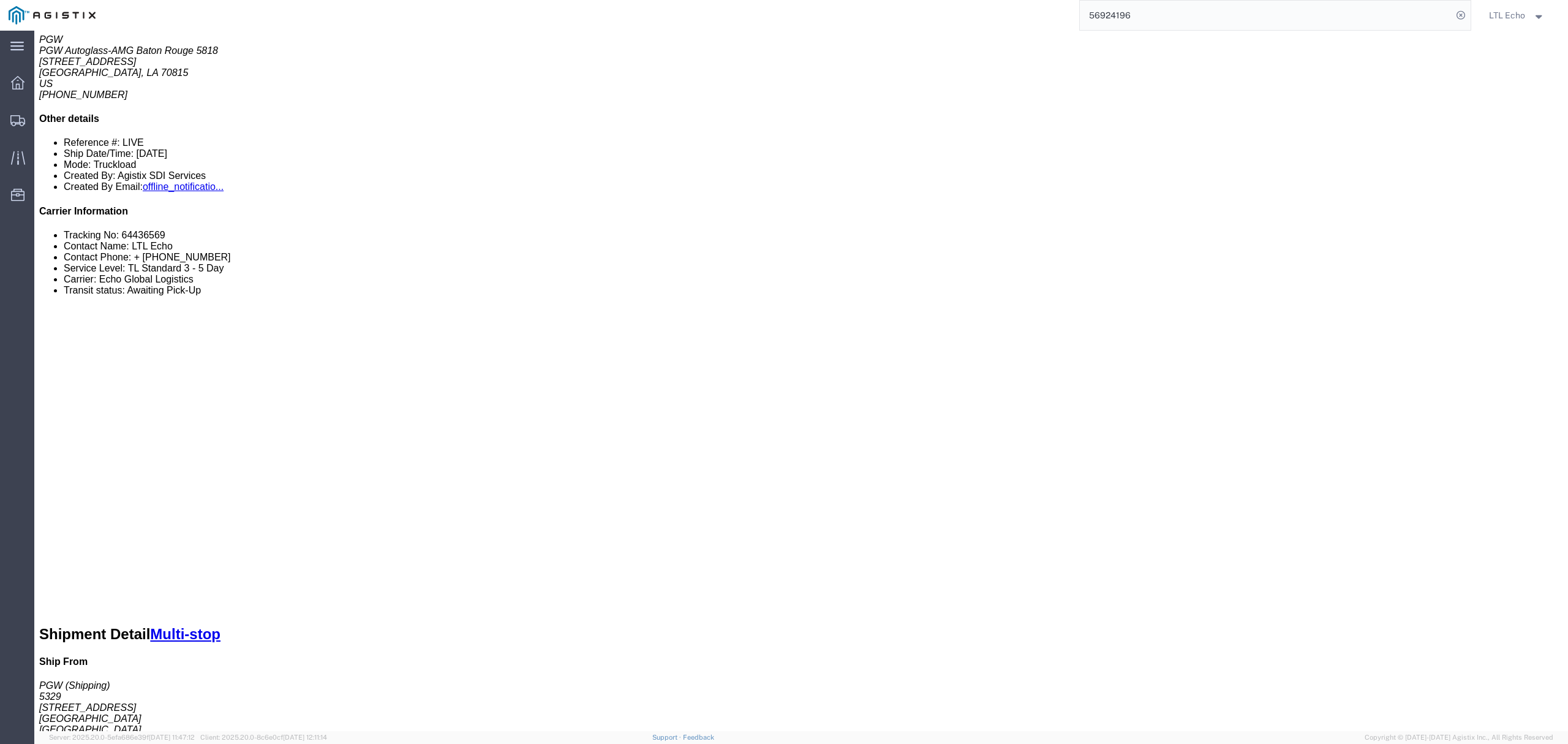
drag, startPoint x: 200, startPoint y: 357, endPoint x: 95, endPoint y: 362, distance: 105.1
click p "Cost Center: 5329 Freight Out Cost Center Number: 5329-6300-66000-0000"
copy b "5329-6300-66000-0000"
